Goal: Task Accomplishment & Management: Manage account settings

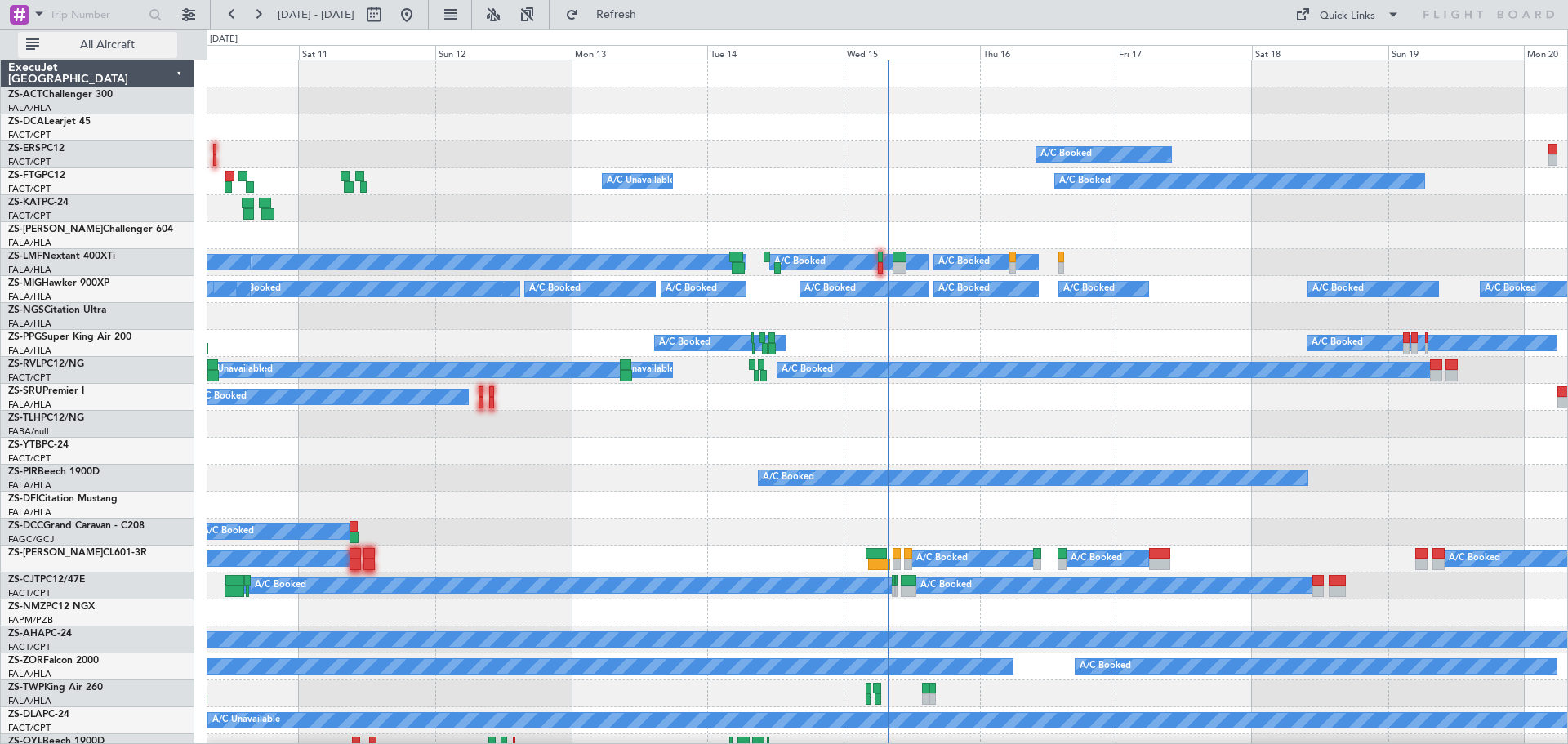
click at [87, 47] on span "All Aircraft" at bounding box center [107, 45] width 129 height 12
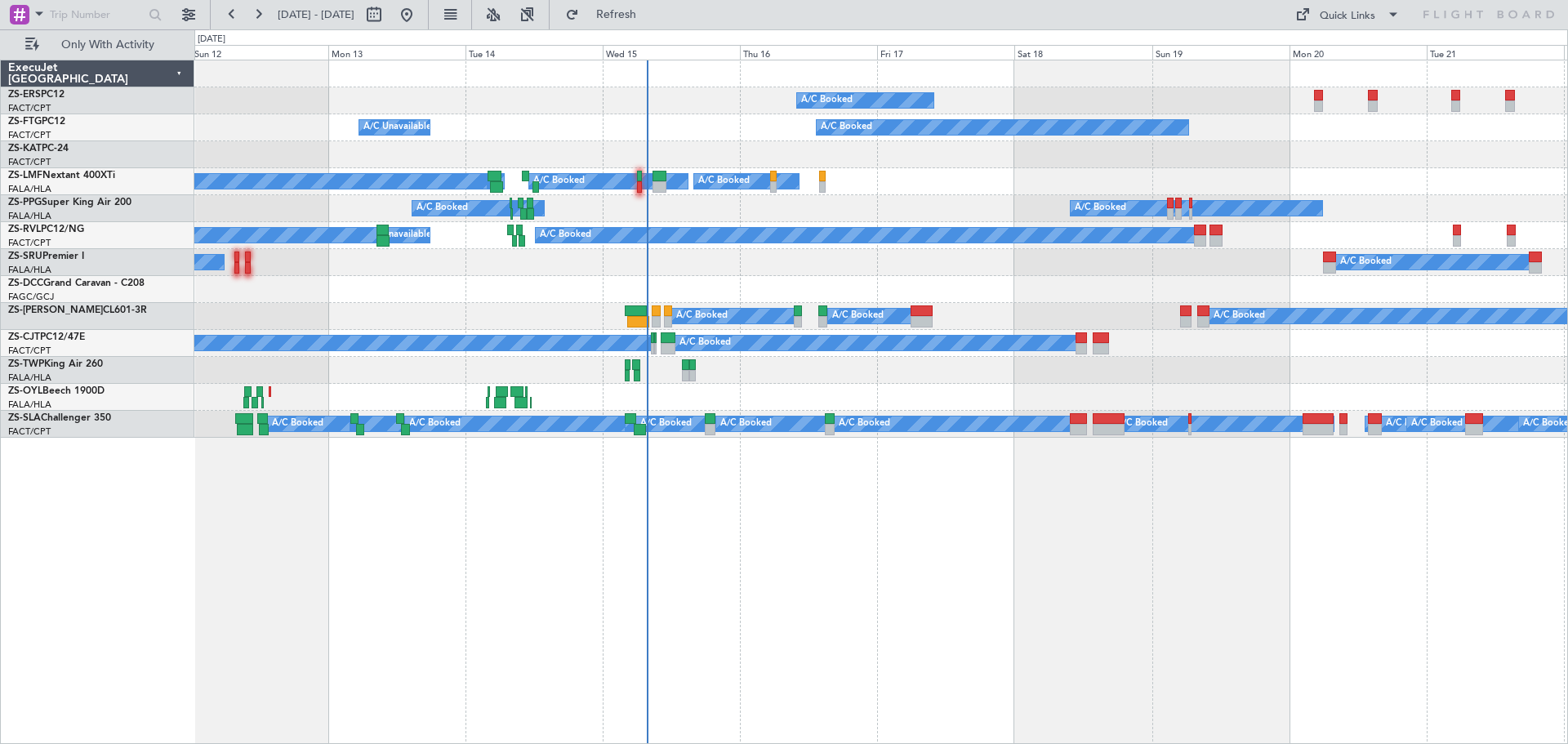
click at [887, 563] on div "A/C Booked A/C Booked A/C Unavailable A/C Booked A/C Booked A/C Booked A/C Book…" at bounding box center [881, 401] width 1373 height 685
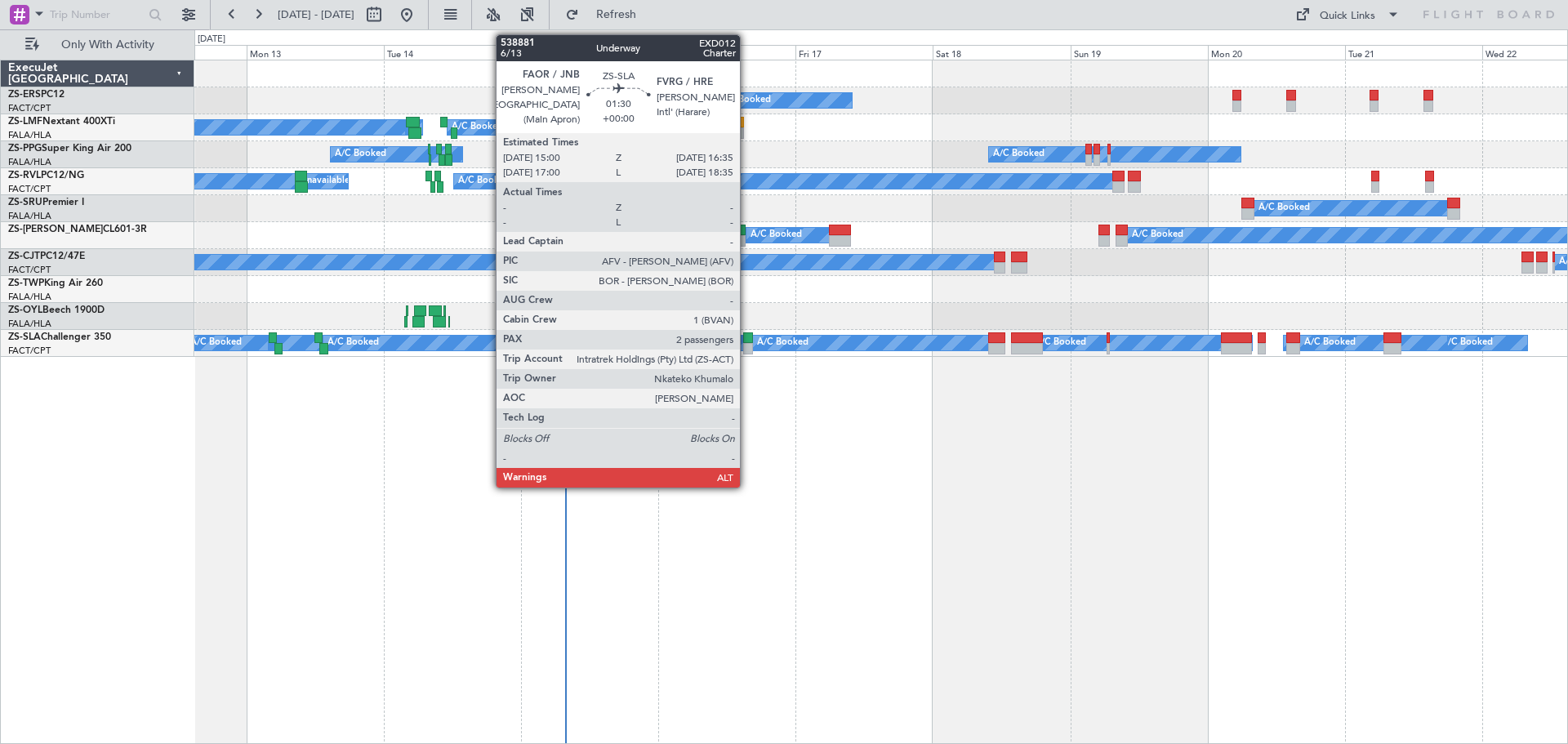
click at [747, 339] on div at bounding box center [748, 339] width 10 height 12
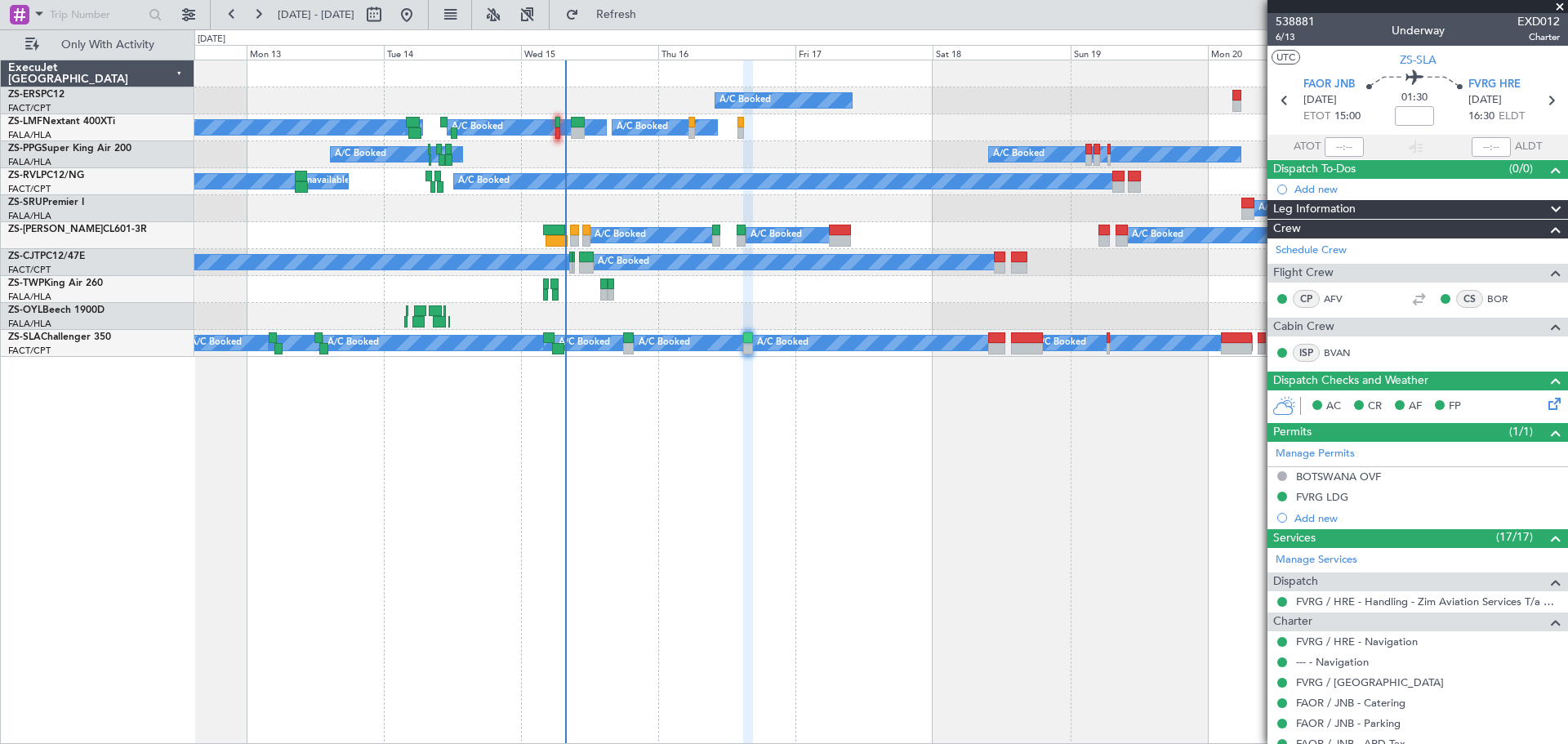
click at [1544, 404] on icon at bounding box center [1550, 400] width 13 height 13
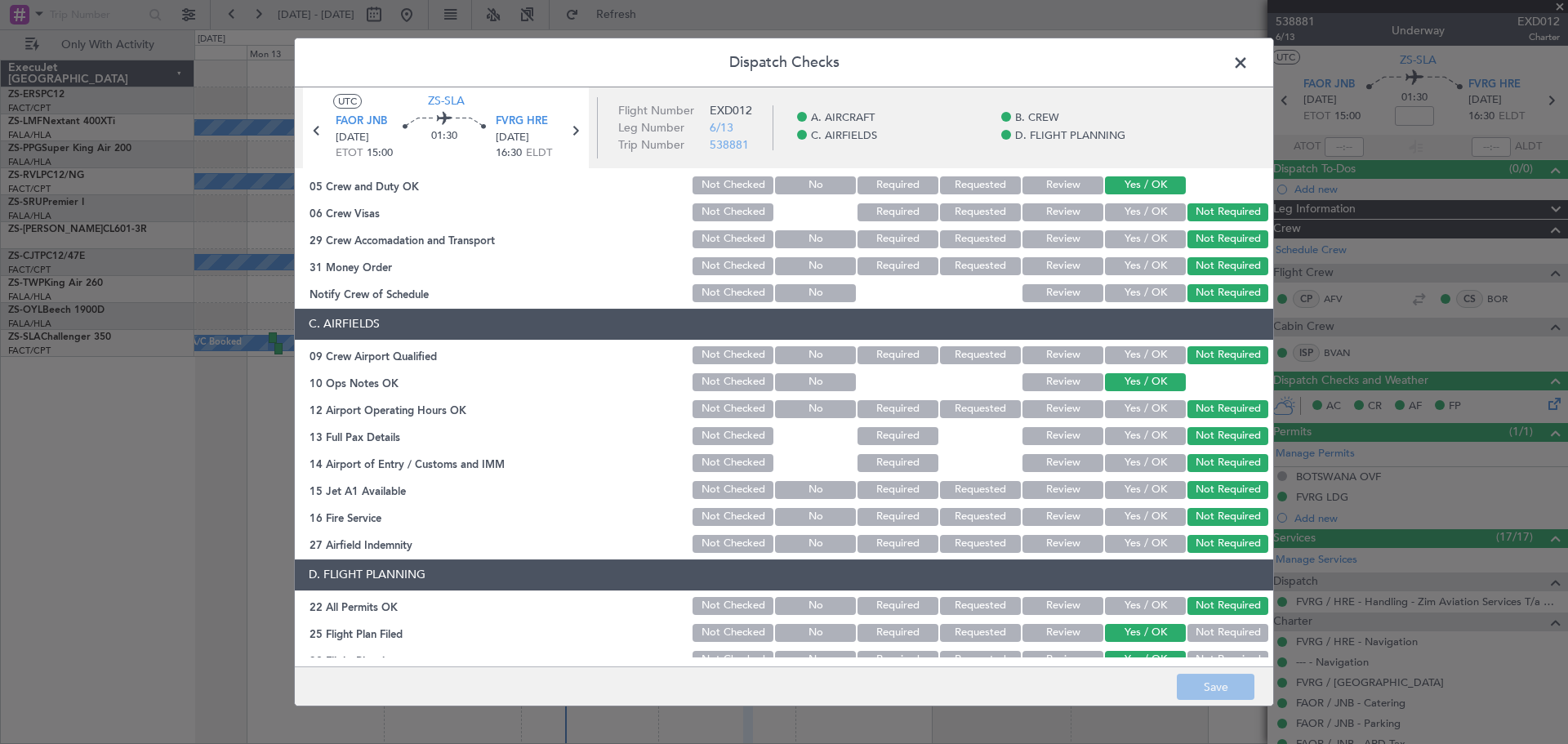
scroll to position [245, 0]
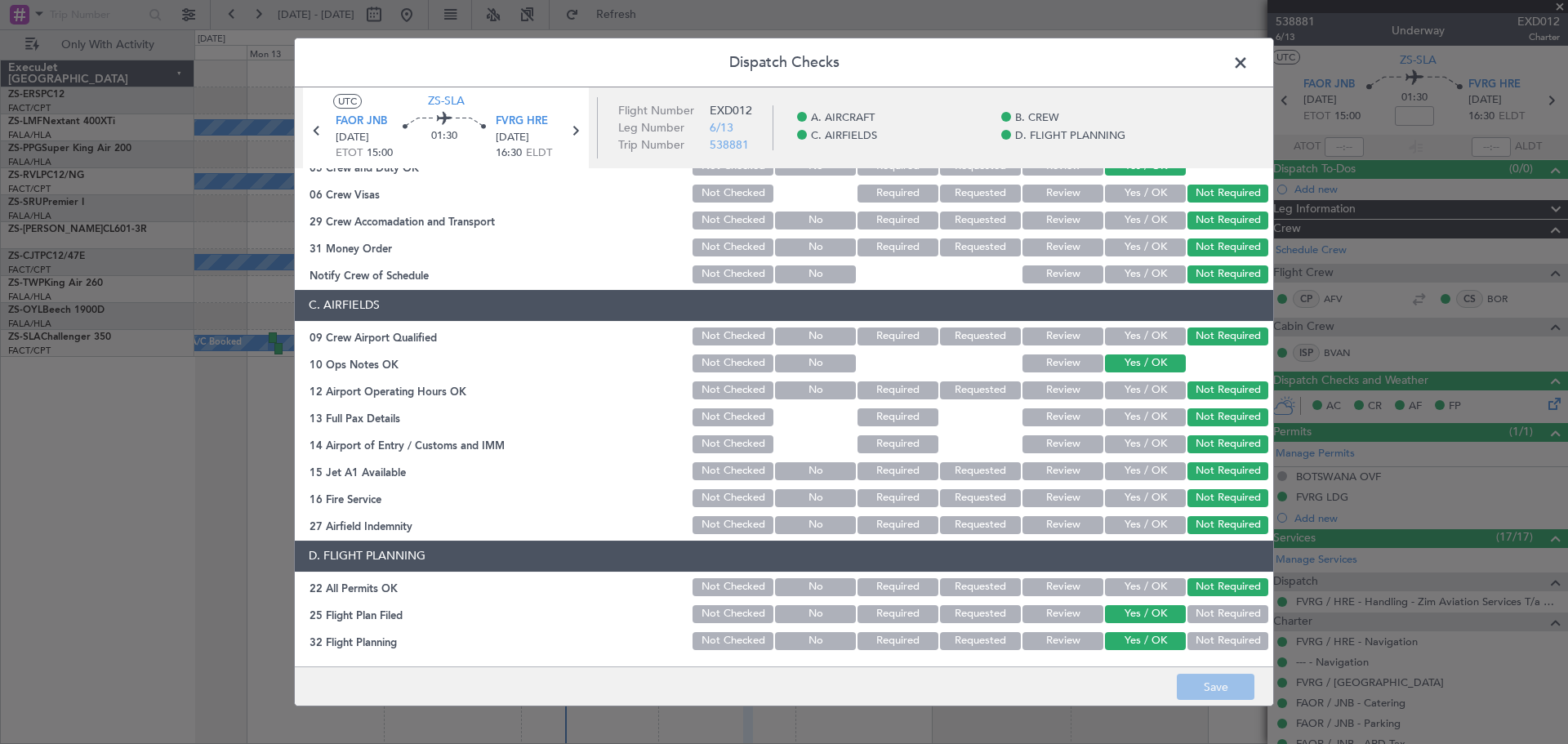
click at [1068, 611] on button "Review" at bounding box center [1063, 614] width 81 height 18
click at [1059, 637] on button "Review" at bounding box center [1063, 641] width 81 height 18
click at [1191, 688] on button "Save" at bounding box center [1215, 686] width 78 height 26
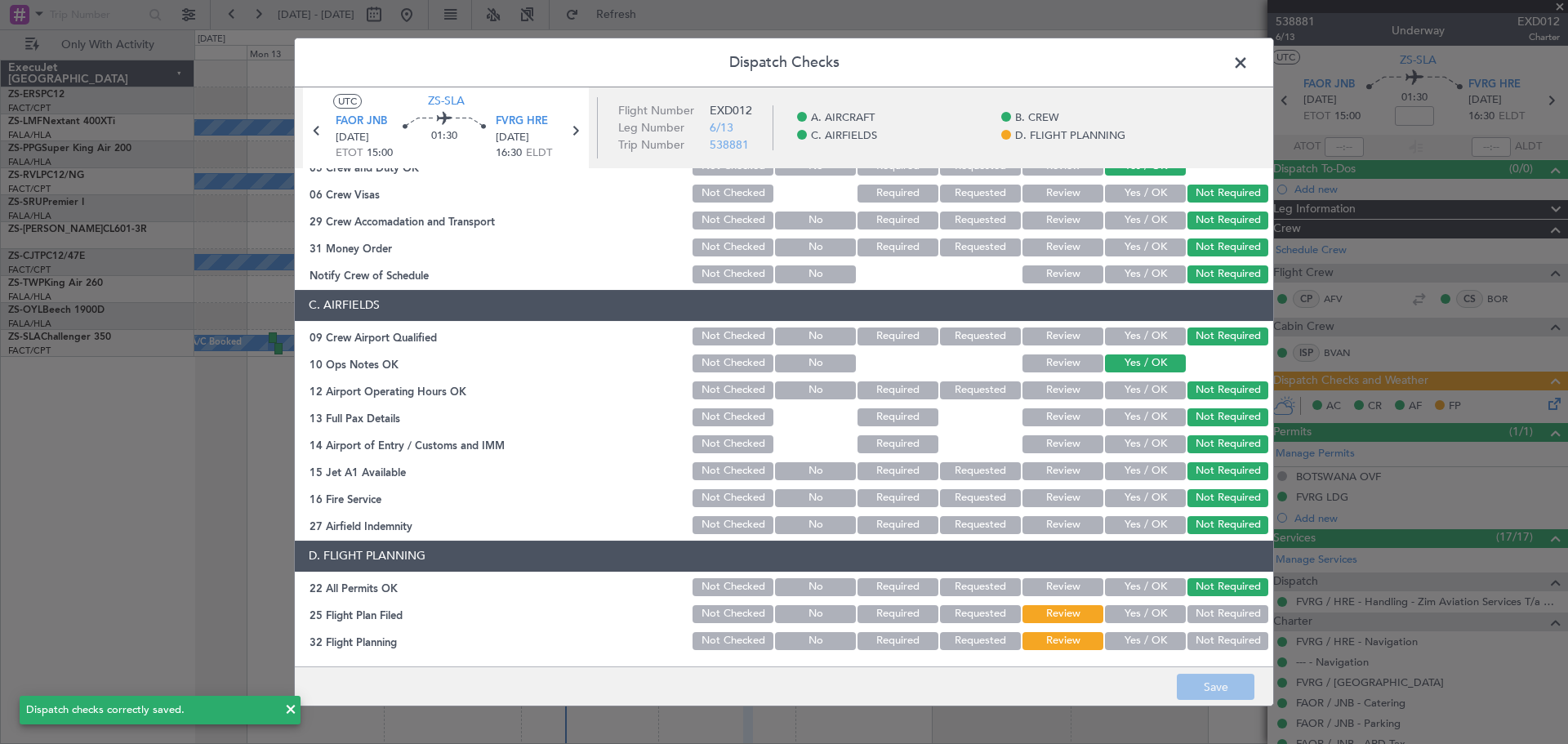
click at [1248, 59] on span at bounding box center [1248, 67] width 0 height 33
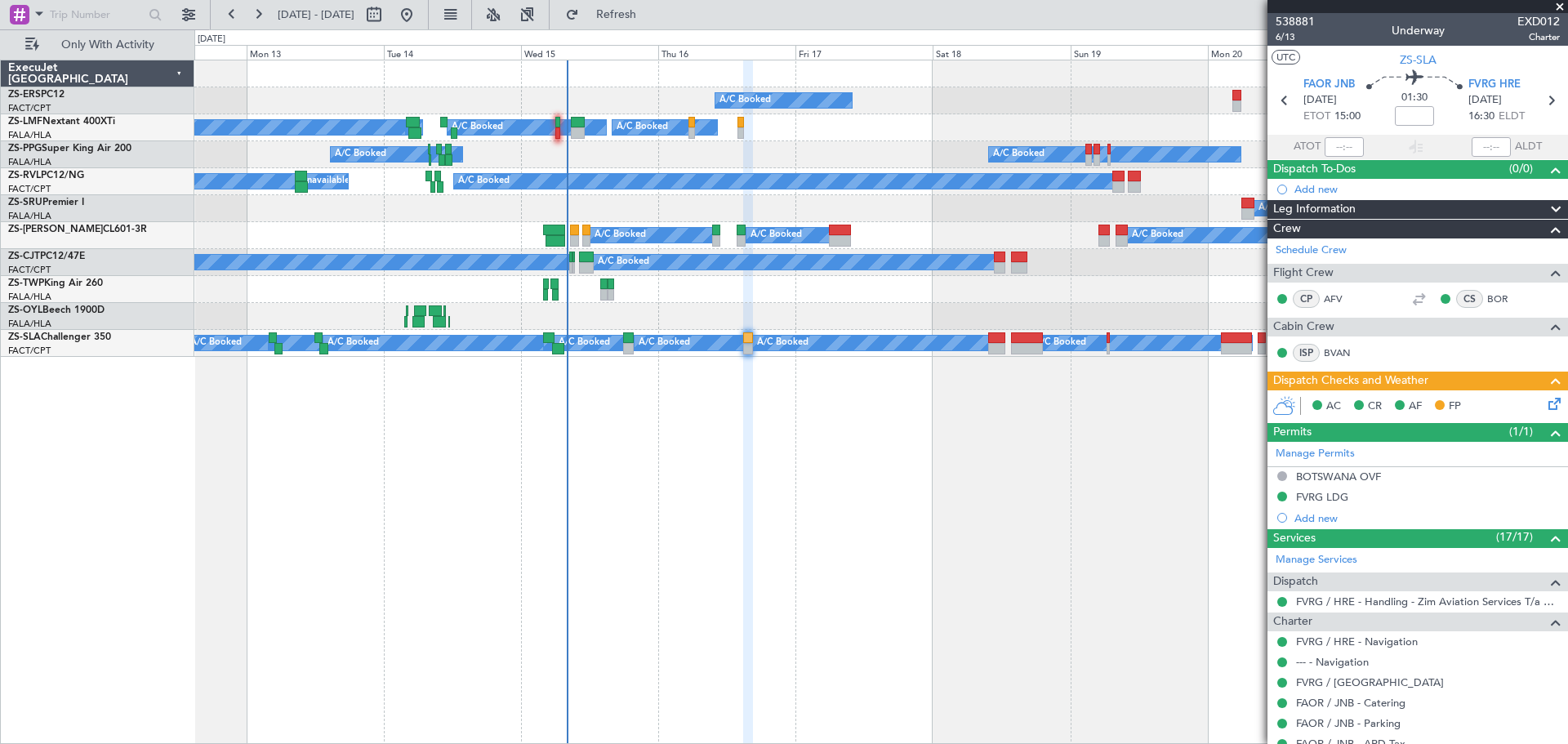
click at [1560, 12] on span at bounding box center [1559, 7] width 16 height 14
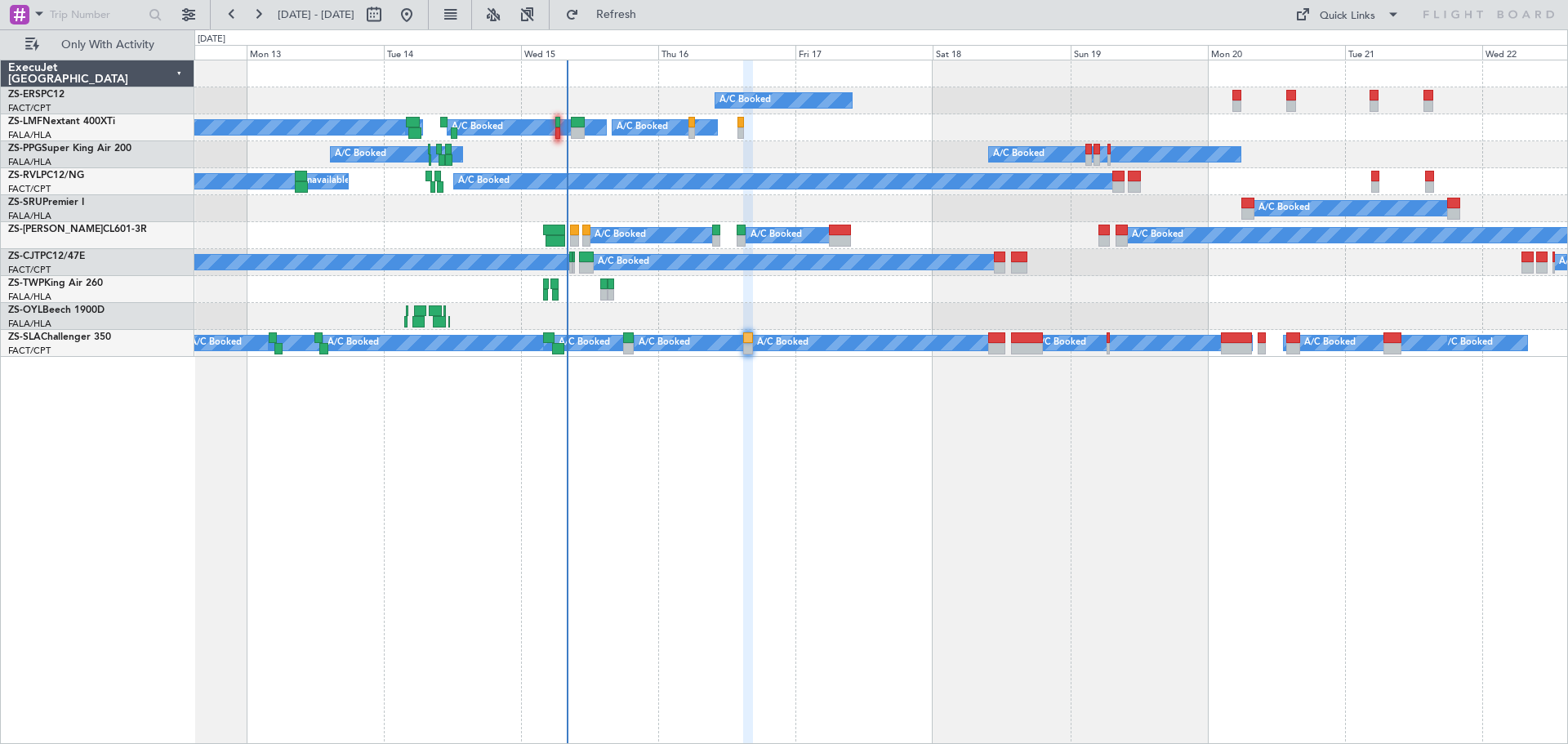
type input "0"
